Goal: Information Seeking & Learning: Learn about a topic

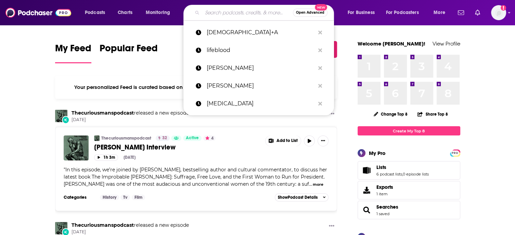
click at [230, 15] on input "Search podcasts, credits, & more..." at bounding box center [247, 12] width 91 height 11
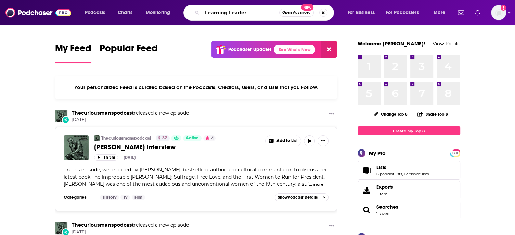
type input "Learning Leader"
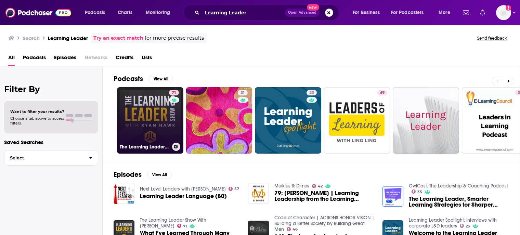
click at [145, 122] on link "71 The Learning Leader Show With [PERSON_NAME]" at bounding box center [150, 120] width 66 height 66
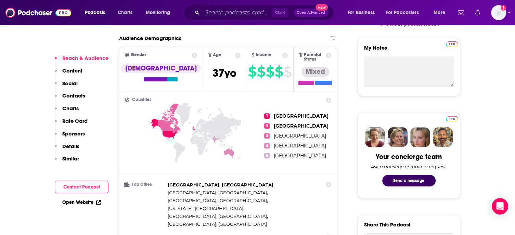
scroll to position [103, 0]
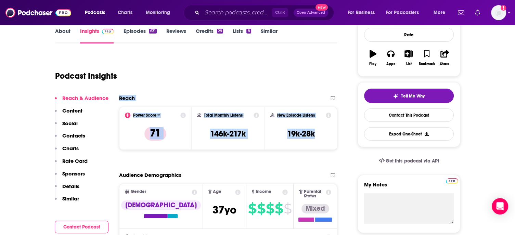
drag, startPoint x: 118, startPoint y: 95, endPoint x: 329, endPoint y: 141, distance: 215.9
copy div "Reach Power Score™ 71 Total Monthly Listens 146k-217k New Episode Listens 19k-2…"
